Goal: Information Seeking & Learning: Learn about a topic

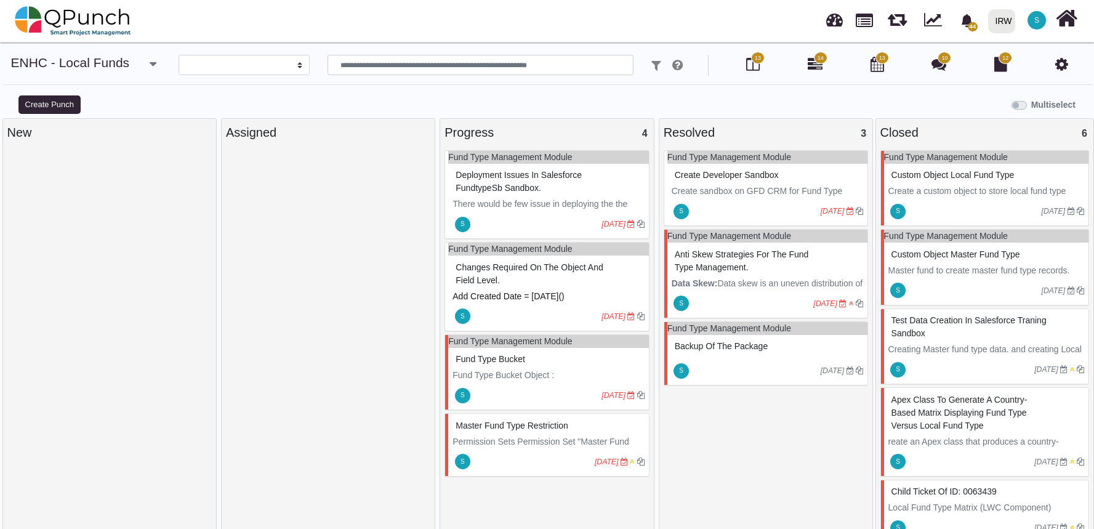
select select
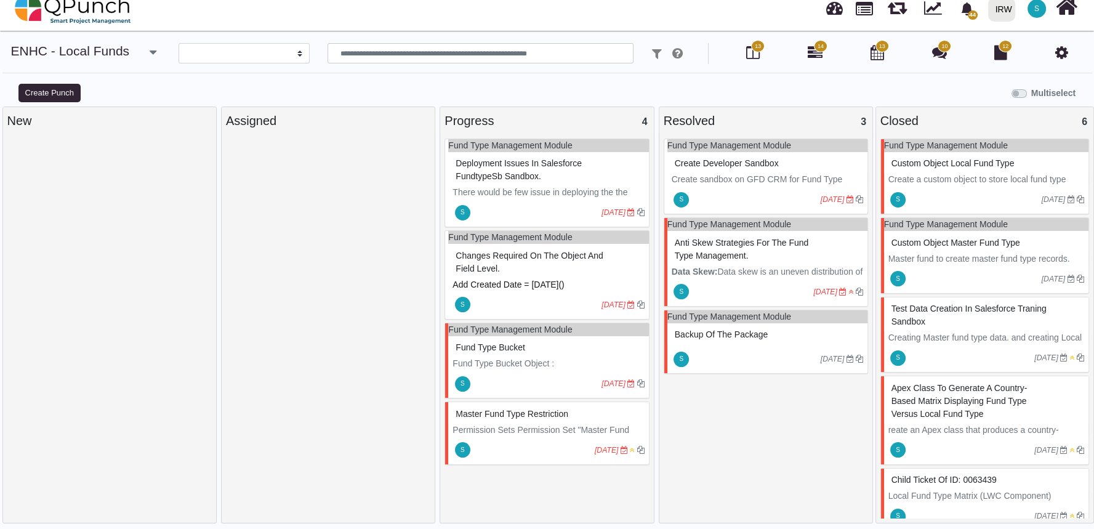
scroll to position [8, 0]
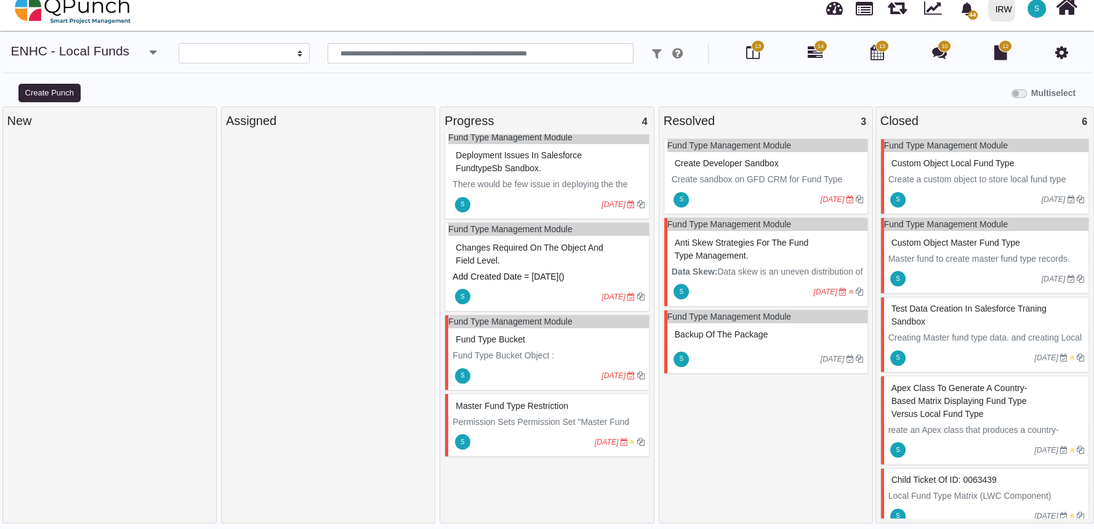
click at [561, 428] on div "S [DATE]" at bounding box center [548, 442] width 200 height 28
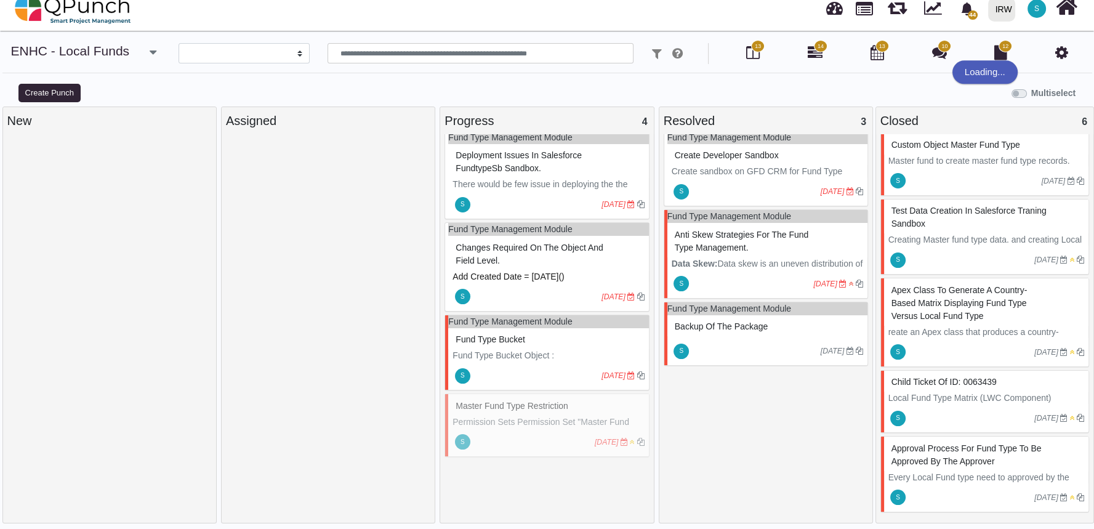
click at [561, 428] on div "Master Fund type restriction Permission Sets Permission Set "Master Fund Type O…" at bounding box center [546, 424] width 204 height 63
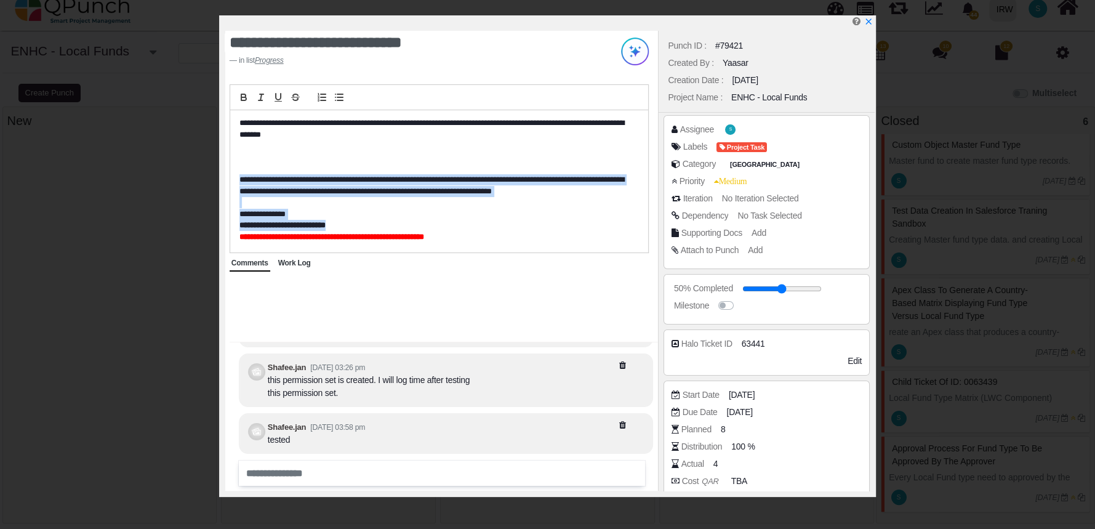
drag, startPoint x: 374, startPoint y: 226, endPoint x: 239, endPoint y: 183, distance: 141.3
click at [239, 183] on div "**********" at bounding box center [439, 181] width 418 height 142
copy div "**********"
click at [867, 22] on icon "x" at bounding box center [868, 22] width 7 height 7
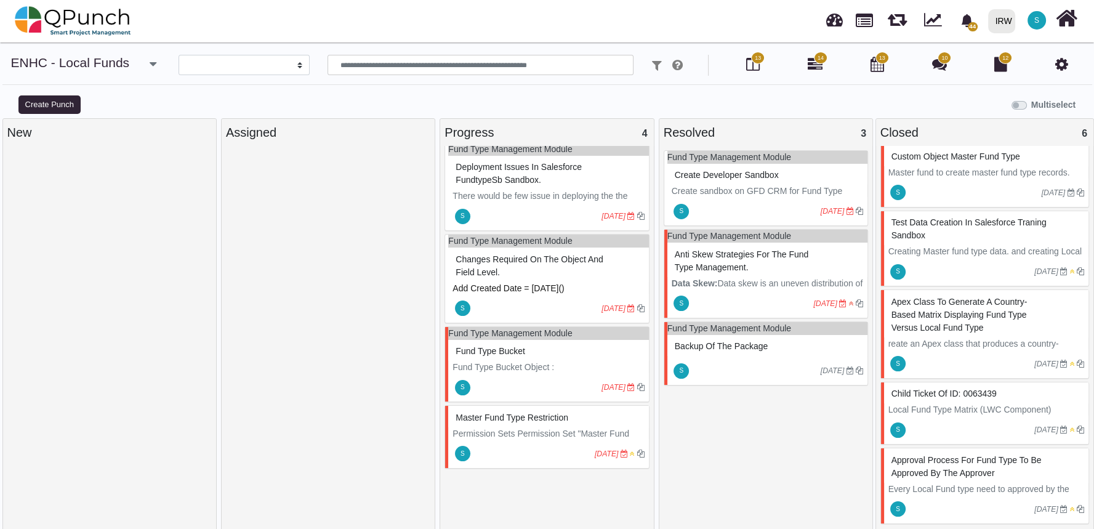
drag, startPoint x: 789, startPoint y: 172, endPoint x: 716, endPoint y: 374, distance: 215.1
click at [716, 374] on div at bounding box center [755, 371] width 129 height 20
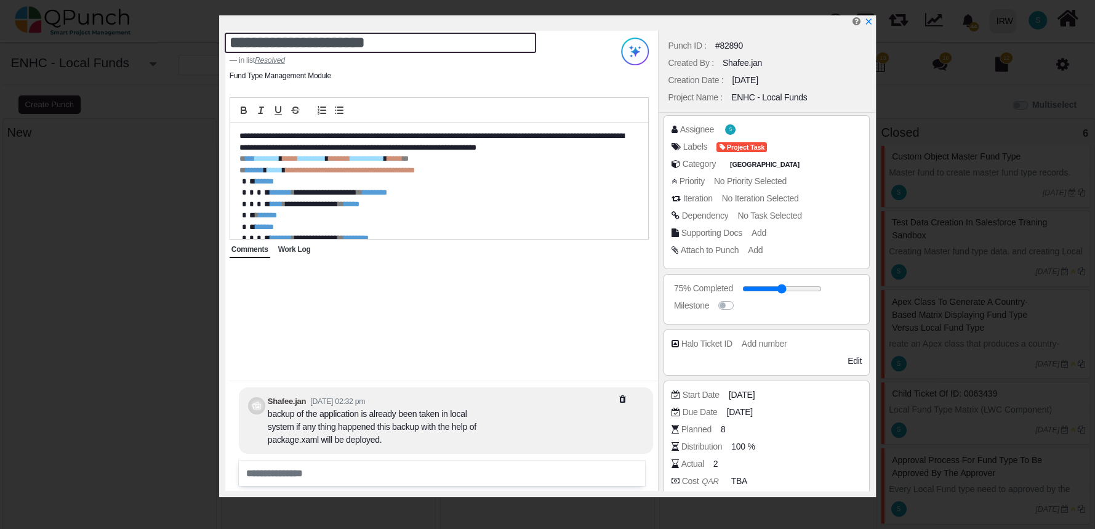
drag, startPoint x: 398, startPoint y: 39, endPoint x: 230, endPoint y: 39, distance: 168.0
click at [230, 39] on textarea "**********" at bounding box center [381, 43] width 312 height 20
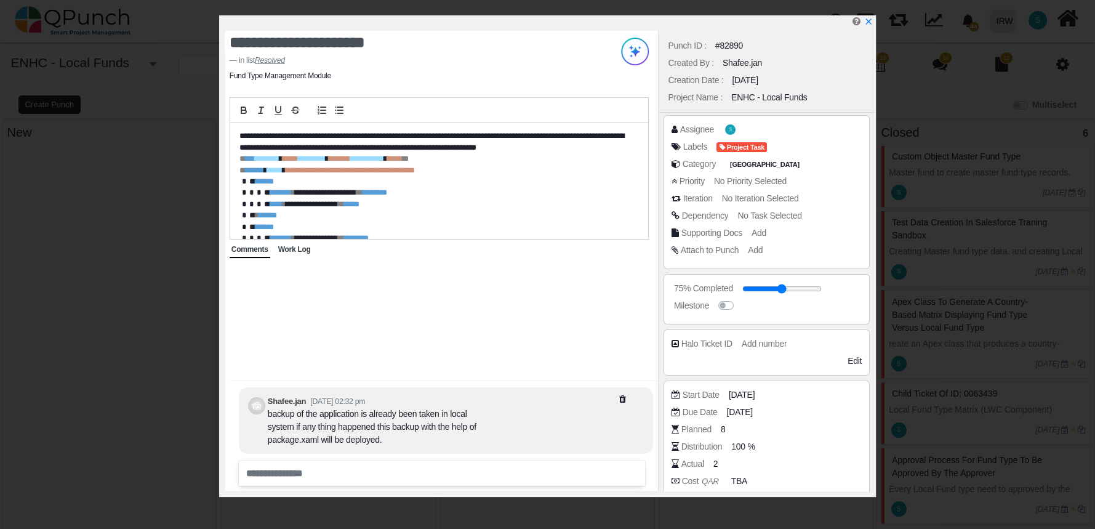
click at [337, 344] on div "**********" at bounding box center [441, 261] width 433 height 460
drag, startPoint x: 742, startPoint y: 46, endPoint x: 719, endPoint y: 46, distance: 23.4
click at [719, 46] on div "Punch ID : #82890" at bounding box center [767, 45] width 204 height 17
copy div "82890"
click at [869, 22] on icon "x" at bounding box center [868, 22] width 7 height 7
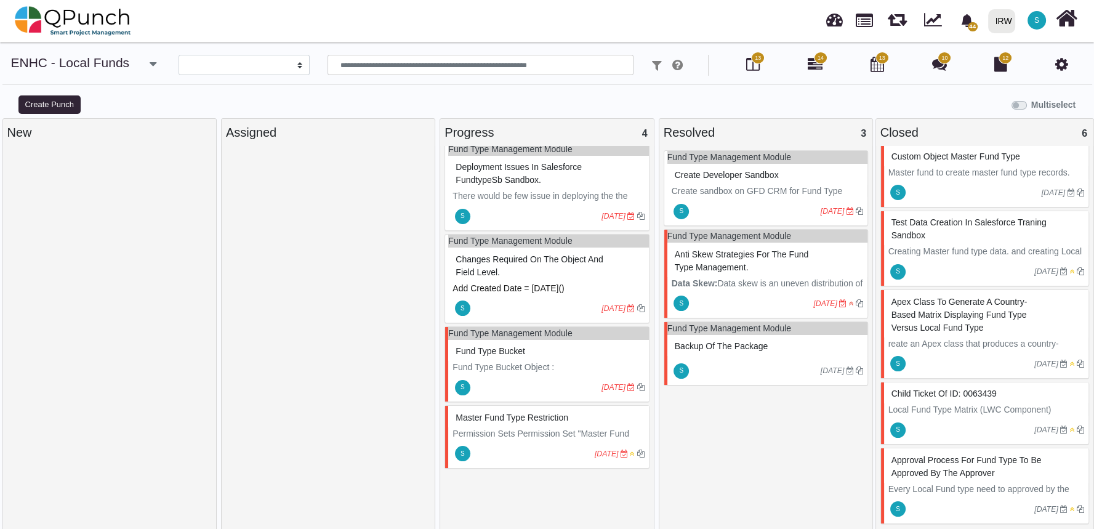
click at [573, 432] on p "Permission Sets Permission Set "Master Fund Type Owner" grants CRUD access to M…" at bounding box center [547, 453] width 191 height 52
click at [573, 432] on div "Master Fund type restriction Permission Sets Permission Set "Master Fund Type O…" at bounding box center [546, 436] width 204 height 63
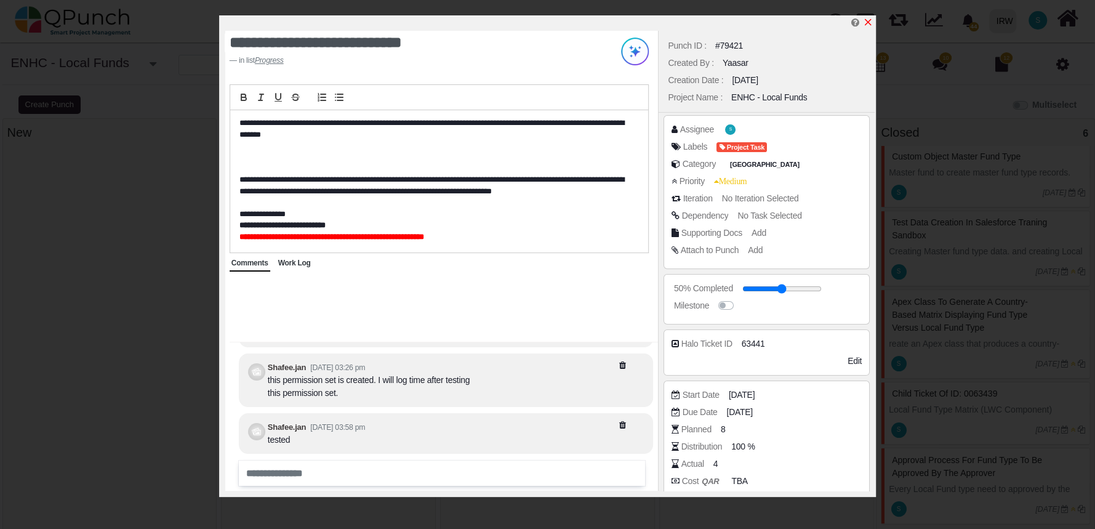
click at [864, 22] on icon "x" at bounding box center [868, 22] width 10 height 10
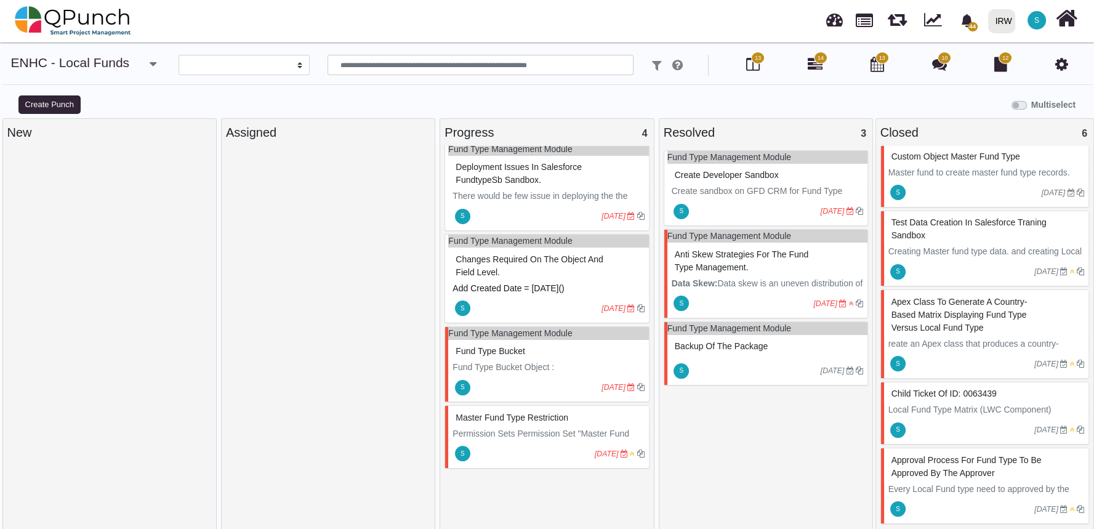
click at [568, 369] on p "Fund Type Bucket Object :" at bounding box center [547, 367] width 191 height 13
click at [568, 369] on div "Fund Type Management Module Fund Type Bucket Fund Type Bucket Object : this obj…" at bounding box center [546, 364] width 204 height 76
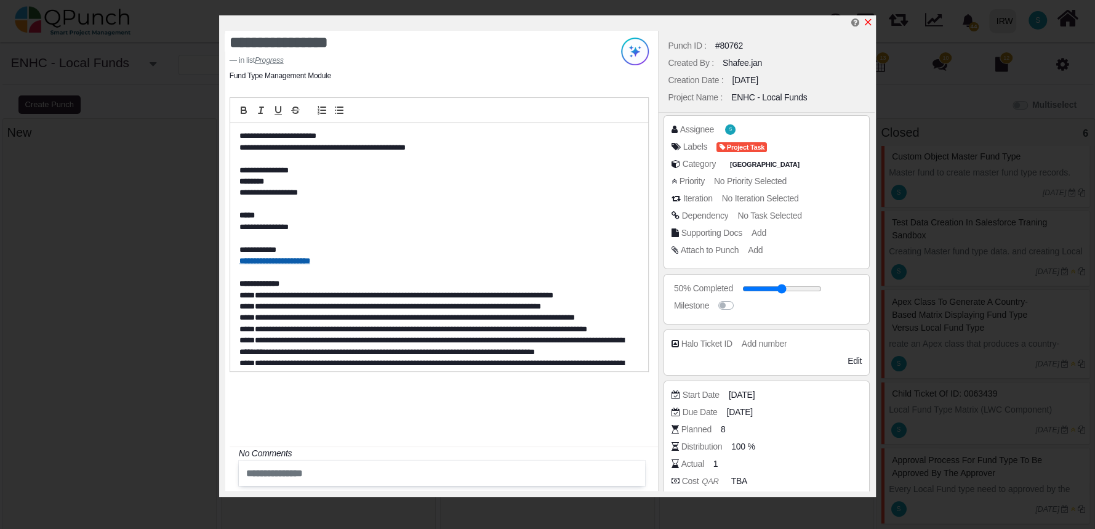
click at [867, 21] on icon "x" at bounding box center [868, 22] width 10 height 10
